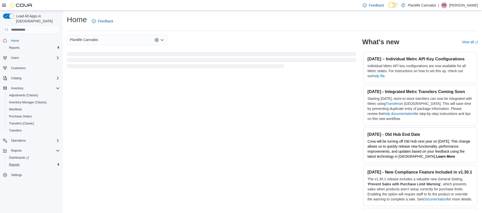
click at [23, 162] on div "Reports" at bounding box center [33, 165] width 53 height 6
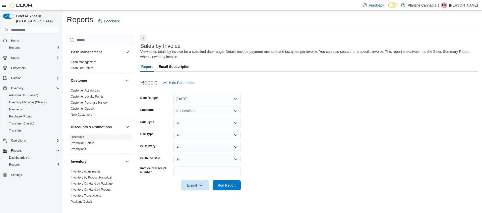
scroll to position [268, 0]
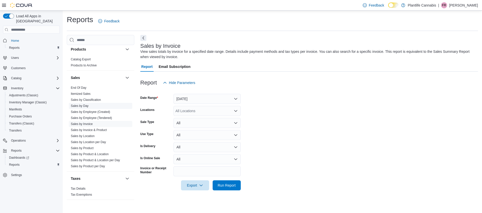
click at [87, 106] on link "Sales by Day" at bounding box center [80, 106] width 18 height 4
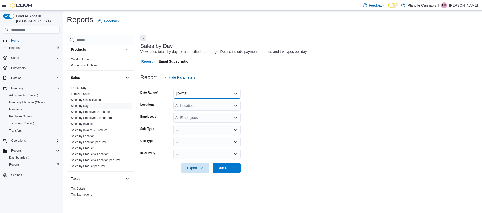
click at [189, 92] on button "Yesterday" at bounding box center [207, 93] width 67 height 10
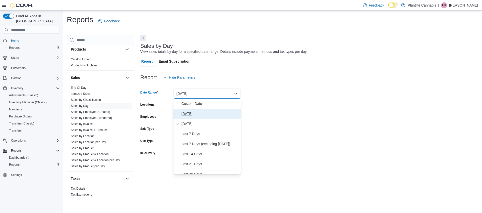
click at [195, 112] on span "Today" at bounding box center [210, 114] width 57 height 6
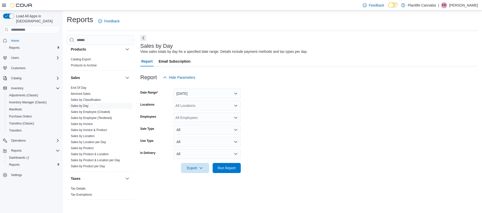
click at [193, 103] on div "All Locations" at bounding box center [207, 105] width 67 height 10
type input "***"
click at [203, 113] on span "Calgary - Shawnessy" at bounding box center [203, 114] width 33 height 5
click at [232, 167] on span "Run Report" at bounding box center [227, 167] width 18 height 5
